Goal: Task Accomplishment & Management: Use online tool/utility

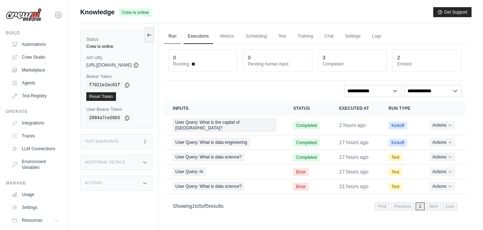
click at [181, 38] on link "Run" at bounding box center [172, 36] width 16 height 15
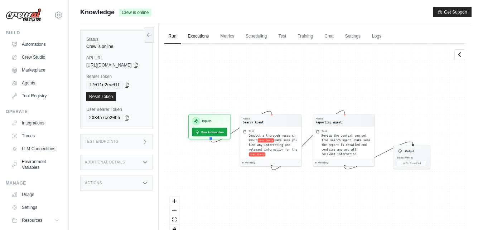
click at [211, 41] on link "Executions" at bounding box center [199, 36] width 30 height 15
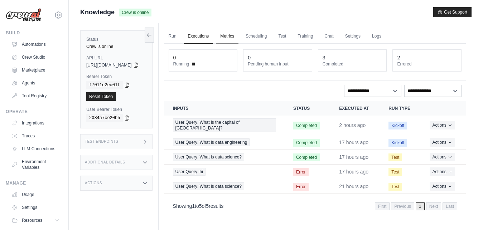
click at [239, 38] on link "Metrics" at bounding box center [227, 36] width 23 height 15
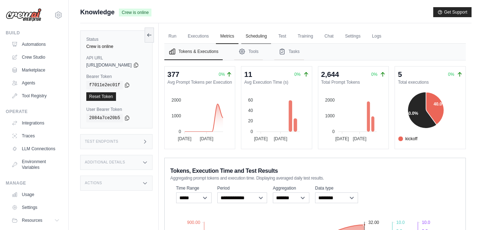
click at [271, 39] on link "Scheduling" at bounding box center [256, 36] width 30 height 15
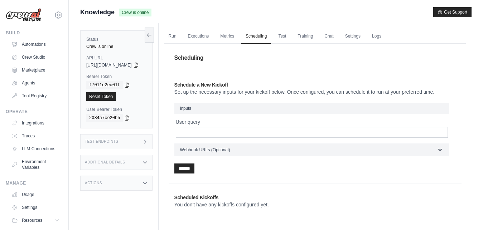
click at [227, 85] on h2 "Schedule a New Kickoff" at bounding box center [315, 84] width 282 height 7
click at [290, 37] on link "Test" at bounding box center [282, 36] width 16 height 15
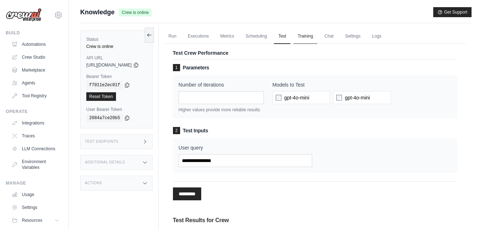
click at [317, 38] on link "Training" at bounding box center [305, 36] width 24 height 15
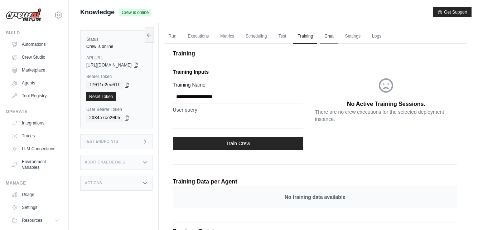
click at [338, 38] on link "Chat" at bounding box center [329, 36] width 18 height 15
click at [338, 35] on link "Chat" at bounding box center [329, 36] width 18 height 15
click at [338, 36] on link "Chat" at bounding box center [329, 36] width 18 height 15
click at [360, 37] on link "Settings" at bounding box center [353, 36] width 24 height 15
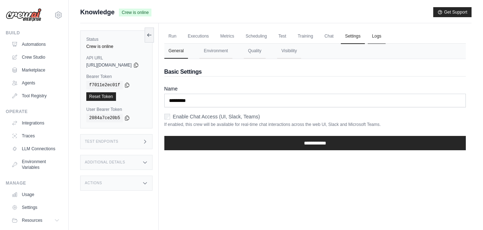
click at [386, 38] on link "Logs" at bounding box center [377, 36] width 18 height 15
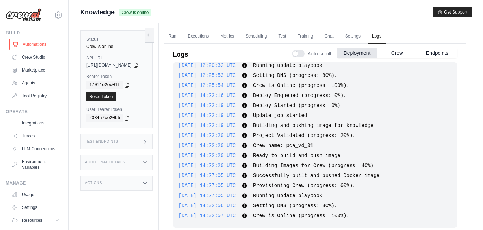
click at [38, 44] on link "Automations" at bounding box center [36, 44] width 54 height 11
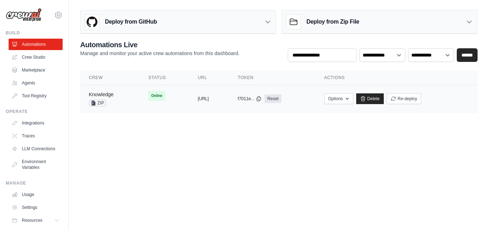
click at [107, 96] on link "Knowledge" at bounding box center [101, 95] width 25 height 6
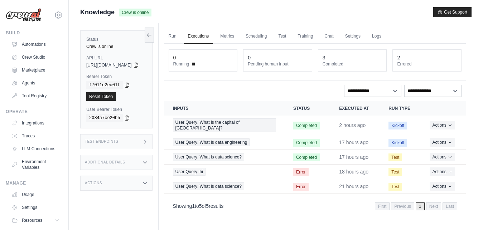
click at [115, 137] on div "Test Endpoints" at bounding box center [116, 141] width 72 height 15
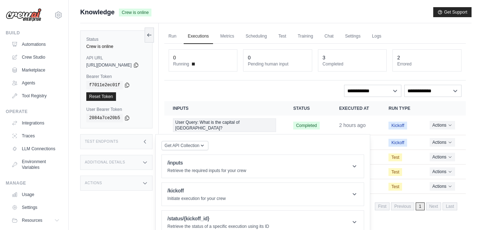
click at [148, 142] on icon at bounding box center [145, 142] width 6 height 6
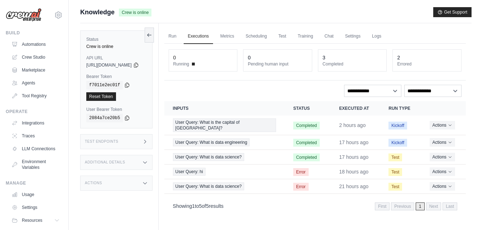
click at [144, 142] on div "Test Endpoints" at bounding box center [116, 141] width 72 height 15
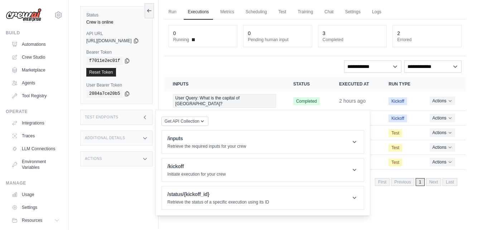
scroll to position [30, 0]
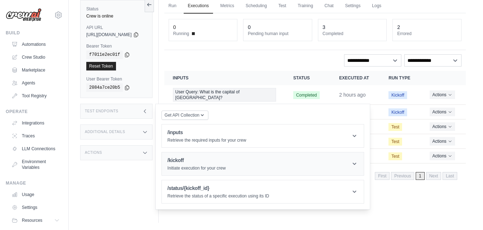
click at [194, 161] on h1 "/kickoff" at bounding box center [197, 160] width 58 height 7
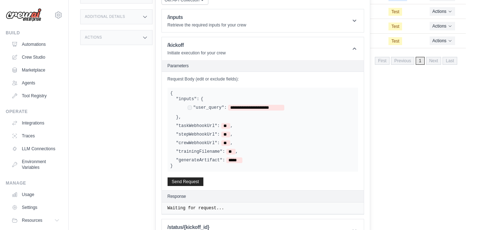
scroll to position [147, 0]
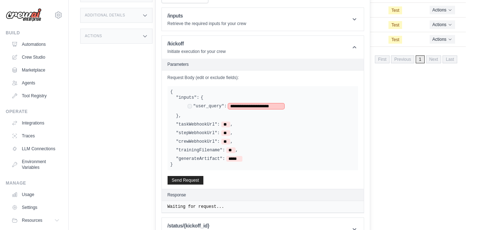
click at [261, 105] on span "**********" at bounding box center [256, 107] width 56 height 6
click at [203, 178] on button "Send Request" at bounding box center [186, 180] width 36 height 9
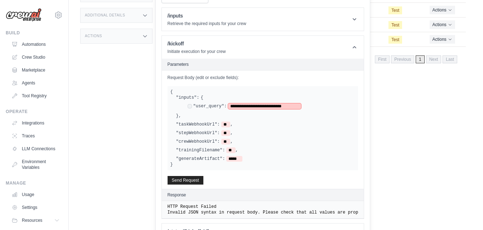
click at [239, 107] on span "**********" at bounding box center [264, 107] width 73 height 6
click at [303, 107] on span "**********" at bounding box center [265, 107] width 75 height 6
click at [195, 178] on button "Send Request" at bounding box center [186, 180] width 36 height 9
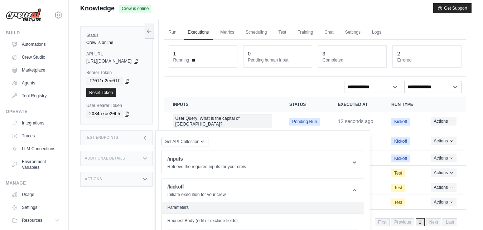
scroll to position [0, 0]
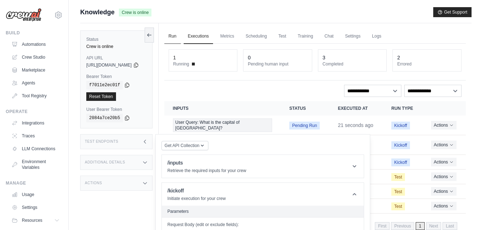
click at [181, 38] on link "Run" at bounding box center [172, 36] width 16 height 15
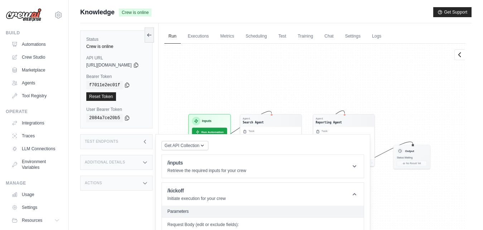
click at [148, 144] on icon at bounding box center [145, 142] width 6 height 6
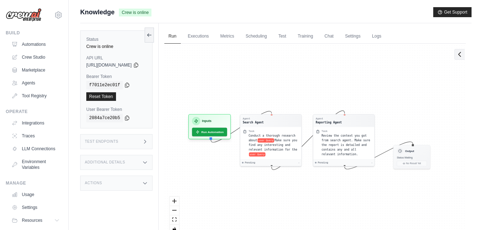
click at [459, 54] on icon at bounding box center [459, 54] width 7 height 7
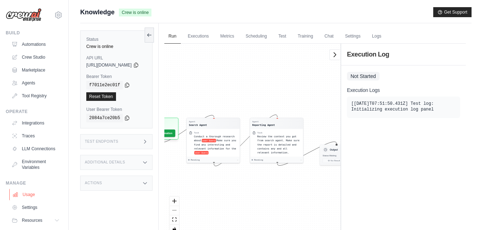
click at [30, 197] on link "Usage" at bounding box center [36, 194] width 54 height 11
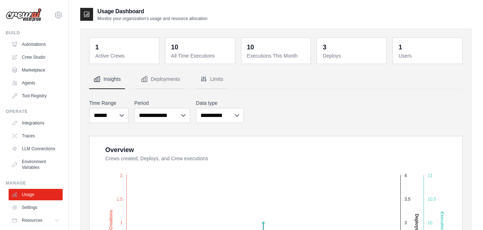
click at [250, 50] on div "10" at bounding box center [250, 47] width 7 height 10
click at [217, 74] on button "Limits" at bounding box center [212, 79] width 32 height 19
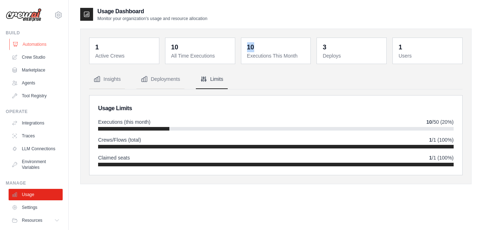
click at [31, 46] on link "Automations" at bounding box center [36, 44] width 54 height 11
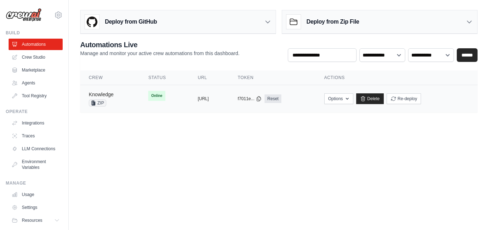
click at [111, 96] on link "Knowledge" at bounding box center [101, 95] width 25 height 6
